Goal: Task Accomplishment & Management: Manage account settings

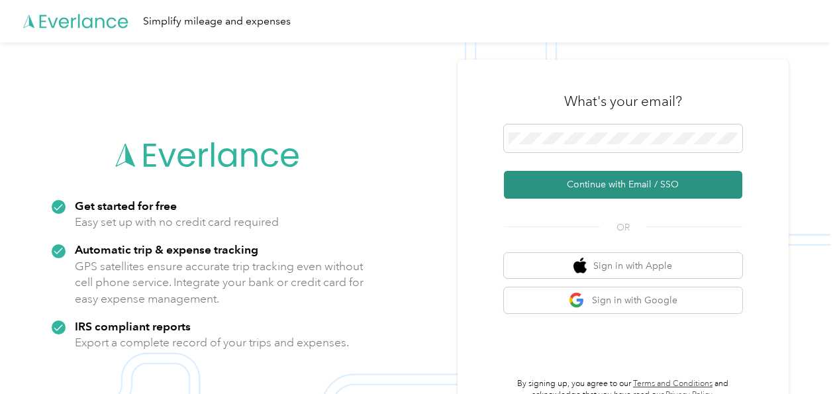
click at [617, 179] on button "Continue with Email / SSO" at bounding box center [623, 185] width 238 height 28
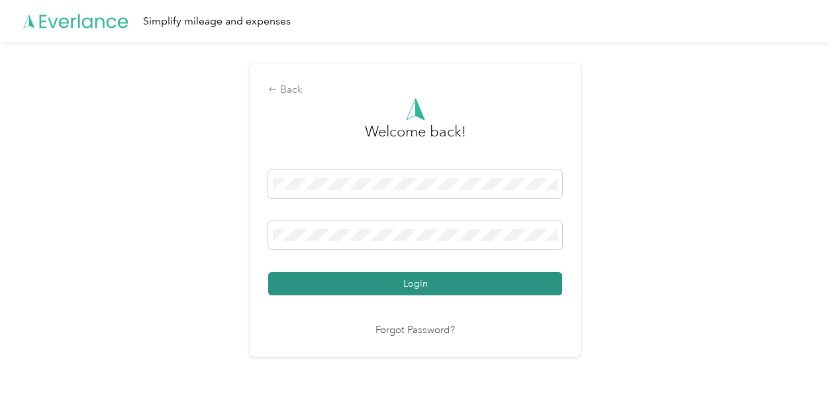
click at [498, 282] on button "Login" at bounding box center [415, 283] width 294 height 23
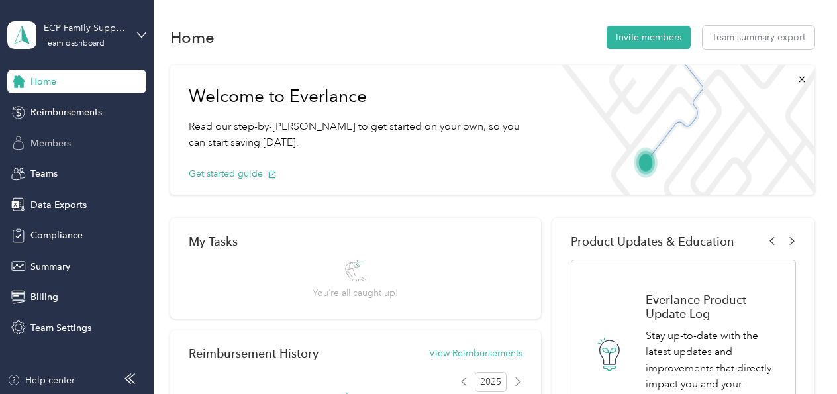
click at [84, 146] on div "Members" at bounding box center [76, 143] width 139 height 24
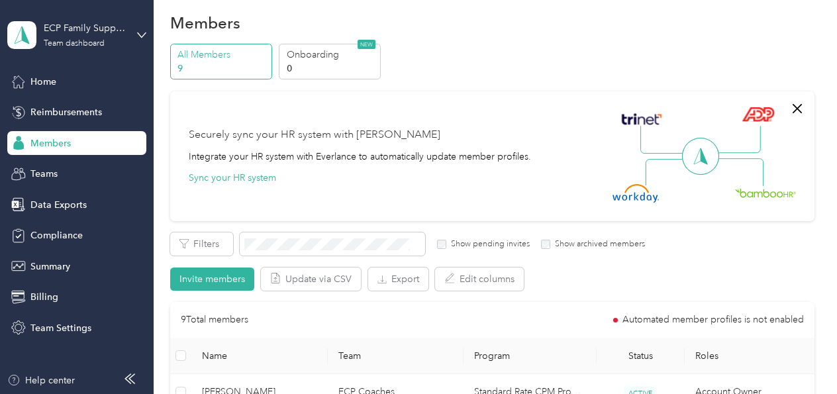
scroll to position [16, 0]
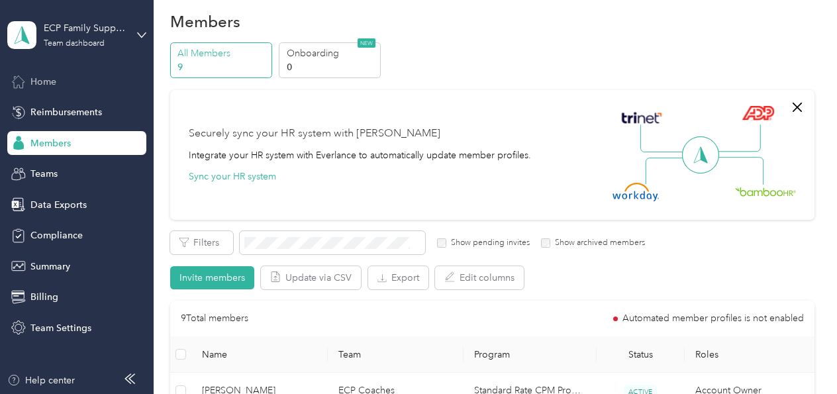
click at [73, 86] on div "Home" at bounding box center [76, 82] width 139 height 24
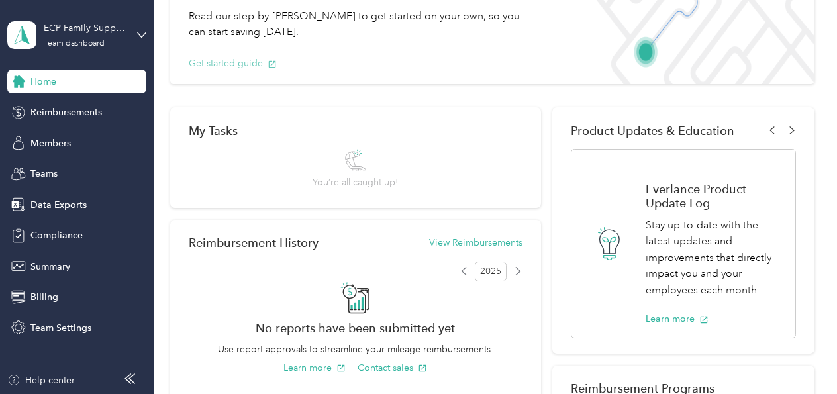
scroll to position [109, 0]
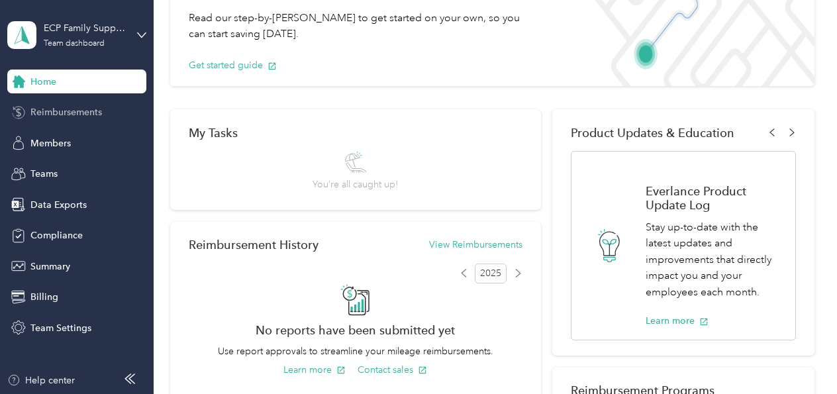
click at [75, 115] on span "Reimbursements" at bounding box center [65, 112] width 71 height 14
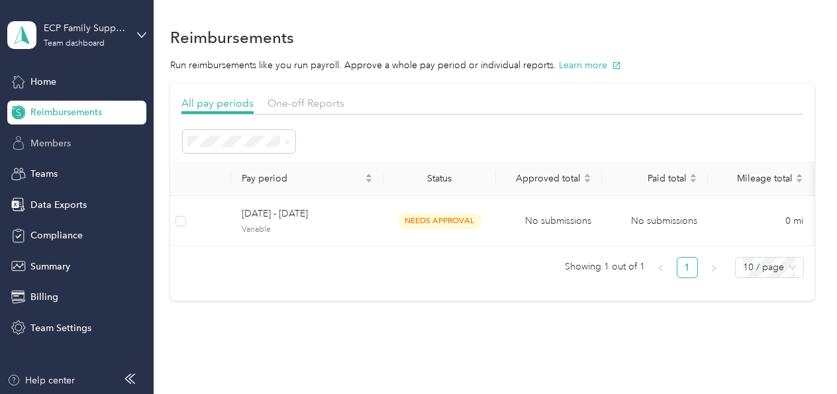
click at [63, 142] on span "Members" at bounding box center [50, 143] width 40 height 14
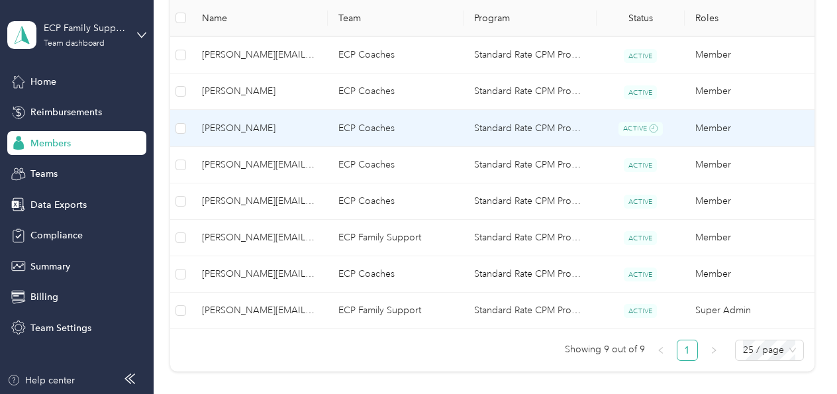
scroll to position [405, 0]
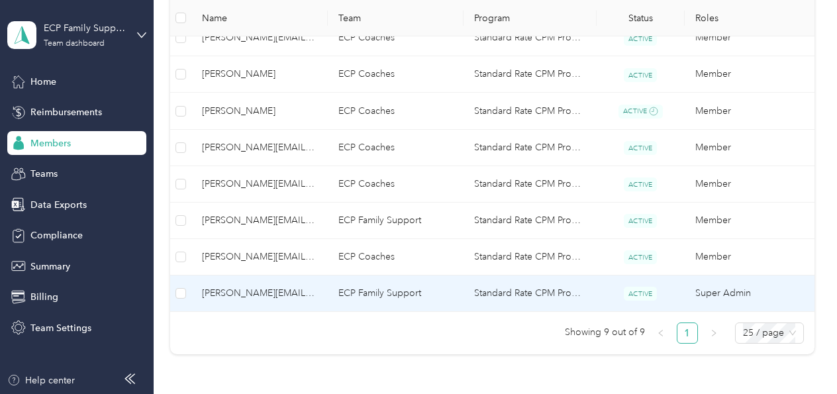
click at [251, 293] on span "[PERSON_NAME][EMAIL_ADDRESS][DOMAIN_NAME] (You)" at bounding box center [259, 293] width 115 height 15
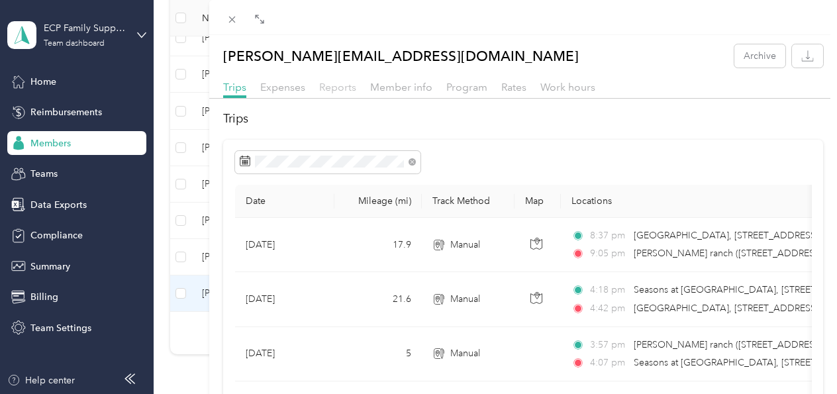
click at [331, 87] on span "Reports" at bounding box center [337, 87] width 37 height 13
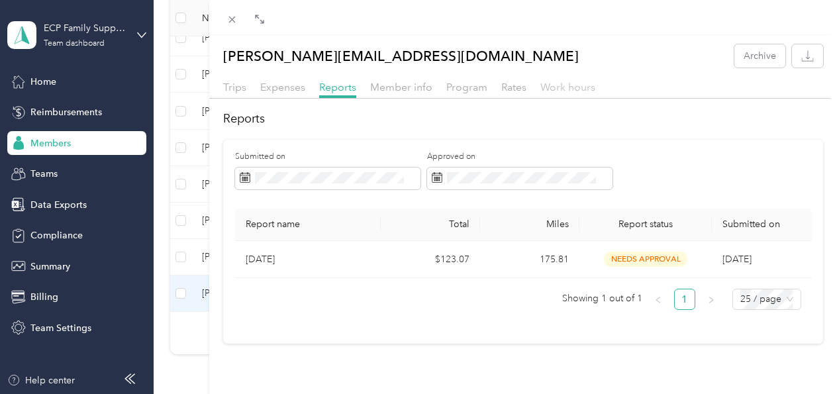
click at [553, 90] on span "Work hours" at bounding box center [567, 87] width 55 height 13
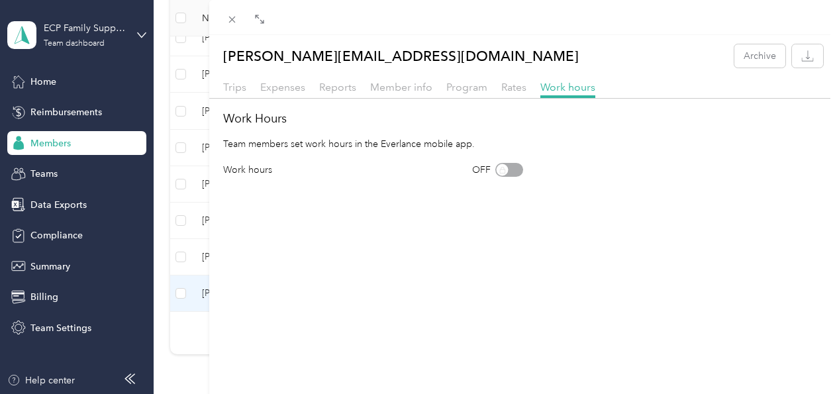
click at [58, 269] on div "[PERSON_NAME][EMAIL_ADDRESS][DOMAIN_NAME] Archive Trips Expenses Reports Member…" at bounding box center [418, 197] width 837 height 394
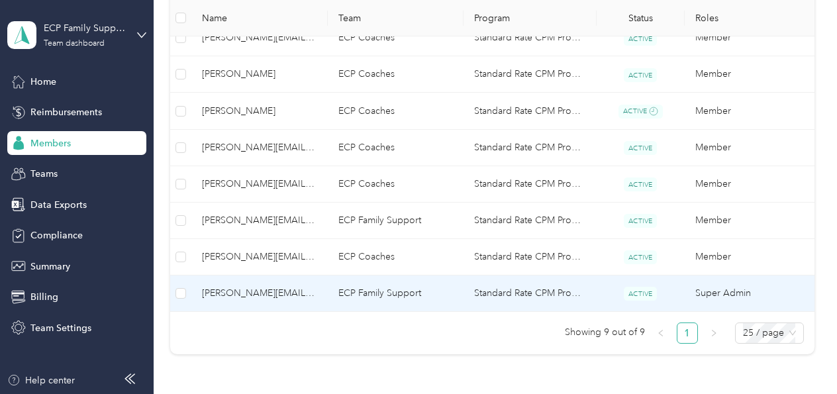
click at [238, 297] on span "[PERSON_NAME][EMAIL_ADDRESS][DOMAIN_NAME] (You)" at bounding box center [259, 293] width 115 height 15
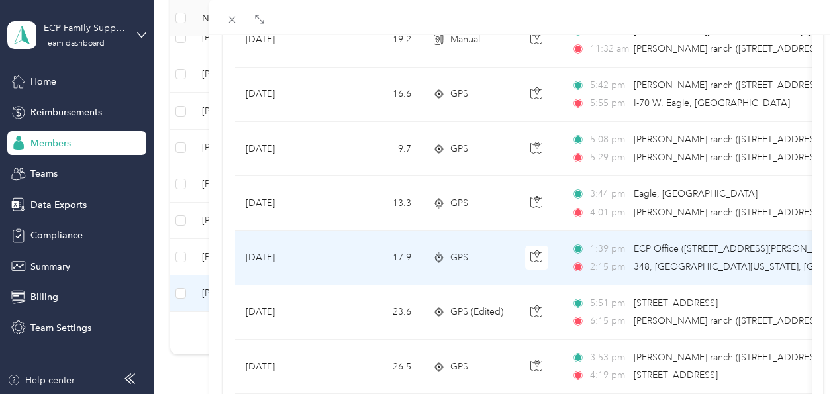
scroll to position [1277, 0]
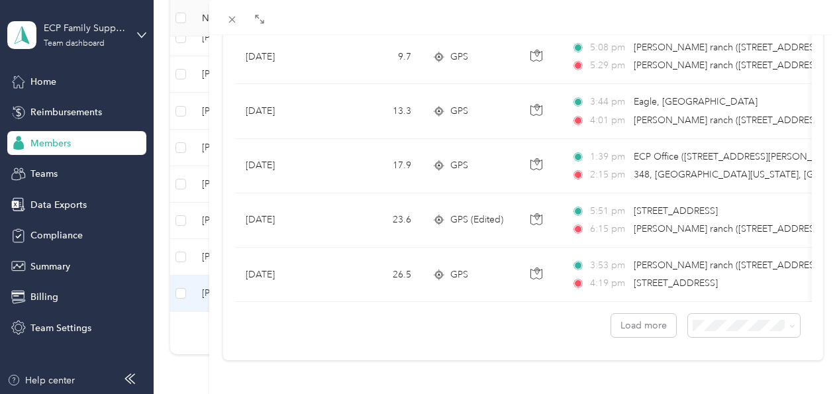
click at [70, 330] on div "[PERSON_NAME][EMAIL_ADDRESS][DOMAIN_NAME] Archive Trips Expenses Reports Member…" at bounding box center [418, 197] width 837 height 394
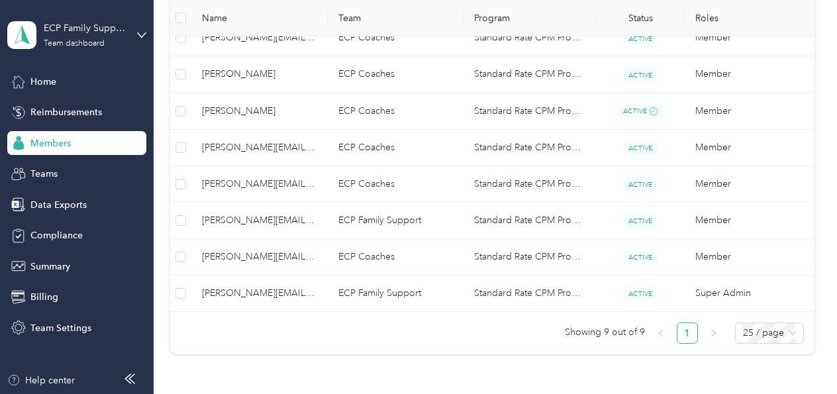
scroll to position [253, 0]
click at [46, 301] on span "Billing" at bounding box center [44, 297] width 28 height 14
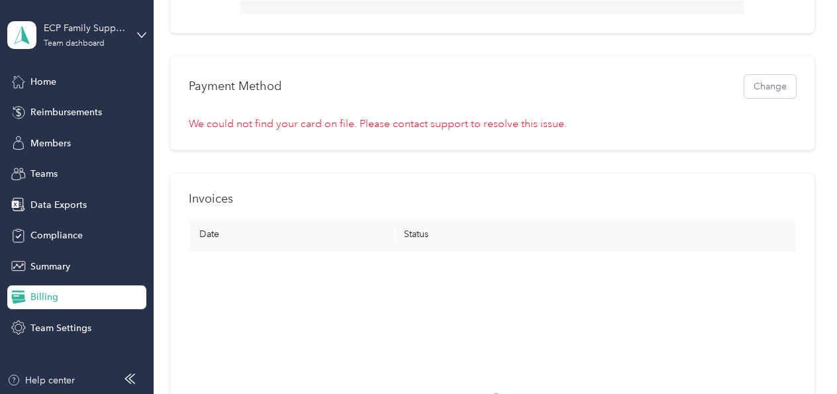
scroll to position [405, 0]
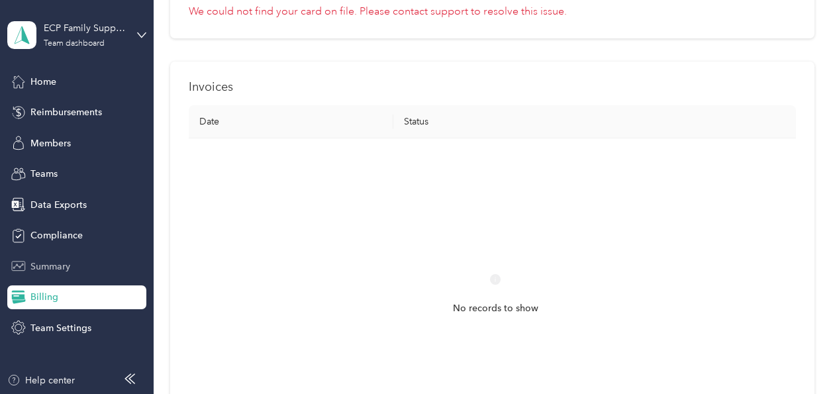
click at [57, 273] on div "Summary" at bounding box center [76, 266] width 139 height 24
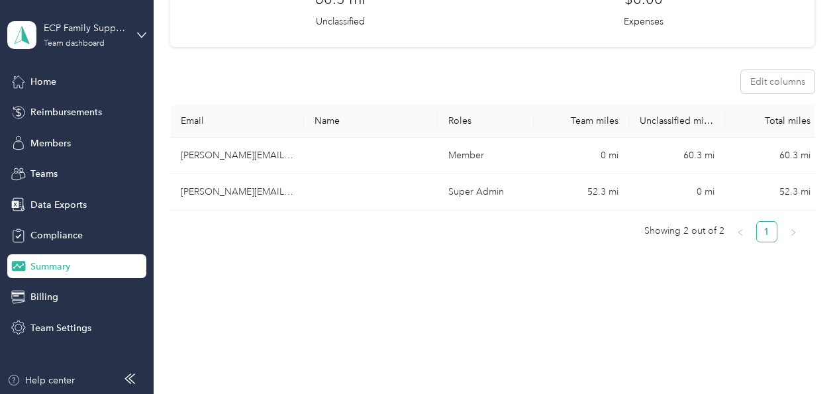
scroll to position [224, 0]
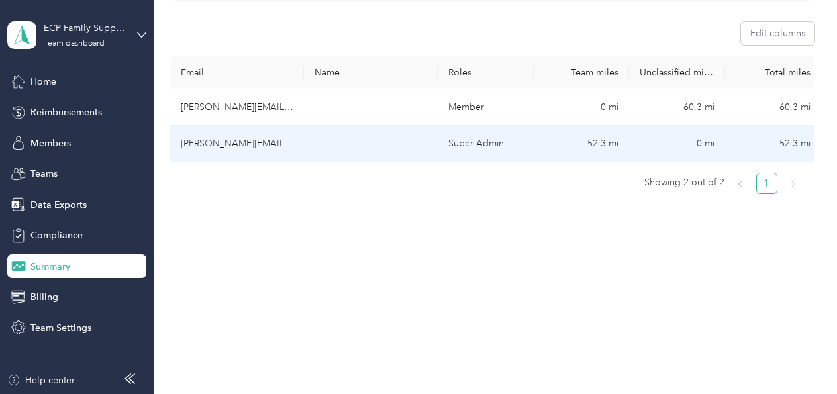
click at [244, 149] on td "[PERSON_NAME][EMAIL_ADDRESS][DOMAIN_NAME]" at bounding box center [237, 144] width 134 height 36
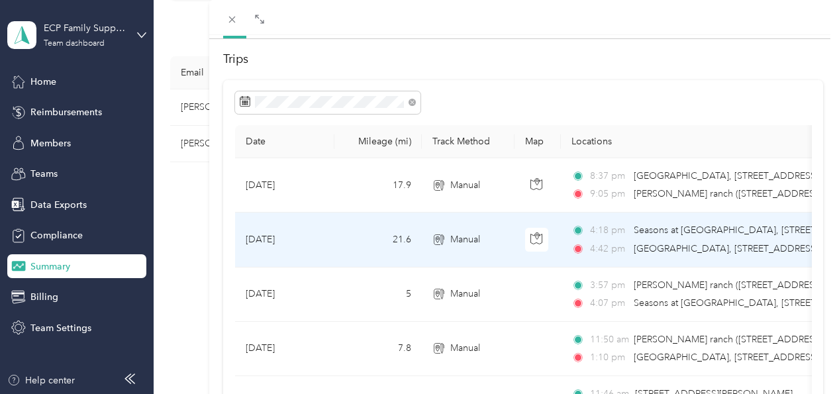
scroll to position [58, 0]
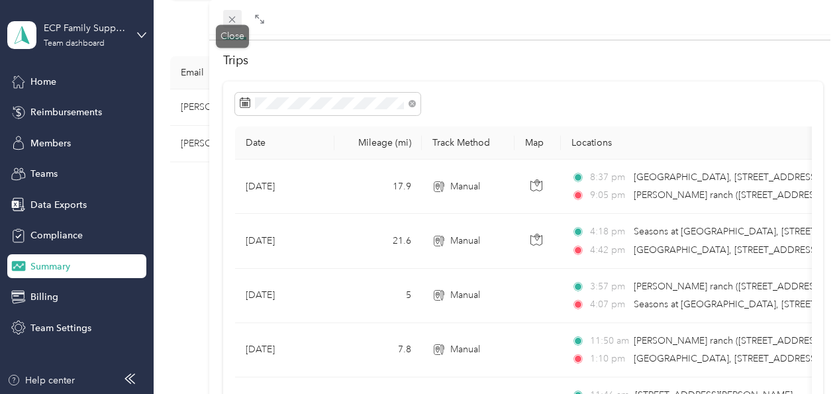
click at [228, 18] on icon at bounding box center [231, 19] width 11 height 11
